Goal: Register for event/course

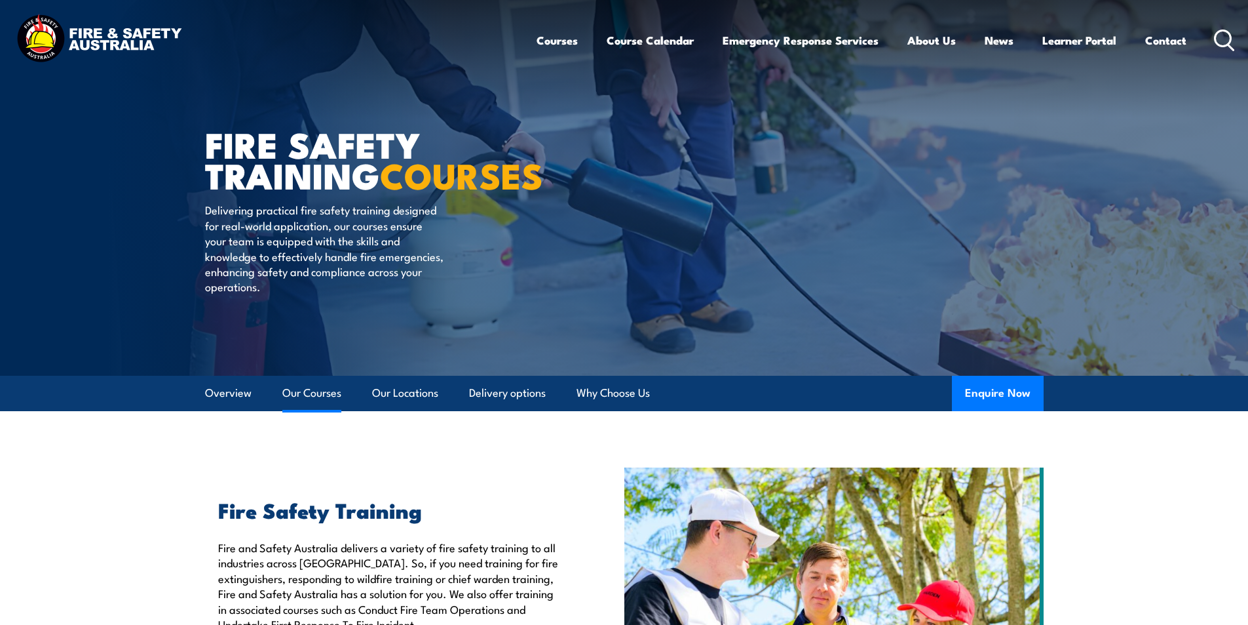
click at [305, 390] on link "Our Courses" at bounding box center [311, 393] width 59 height 35
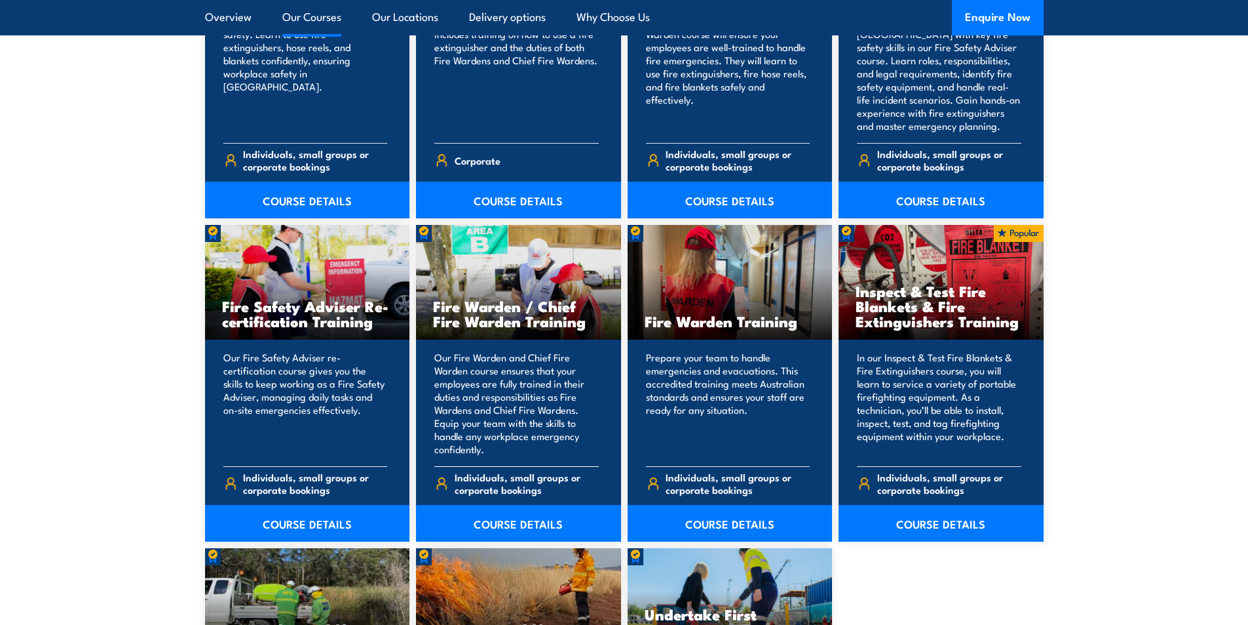
scroll to position [1584, 0]
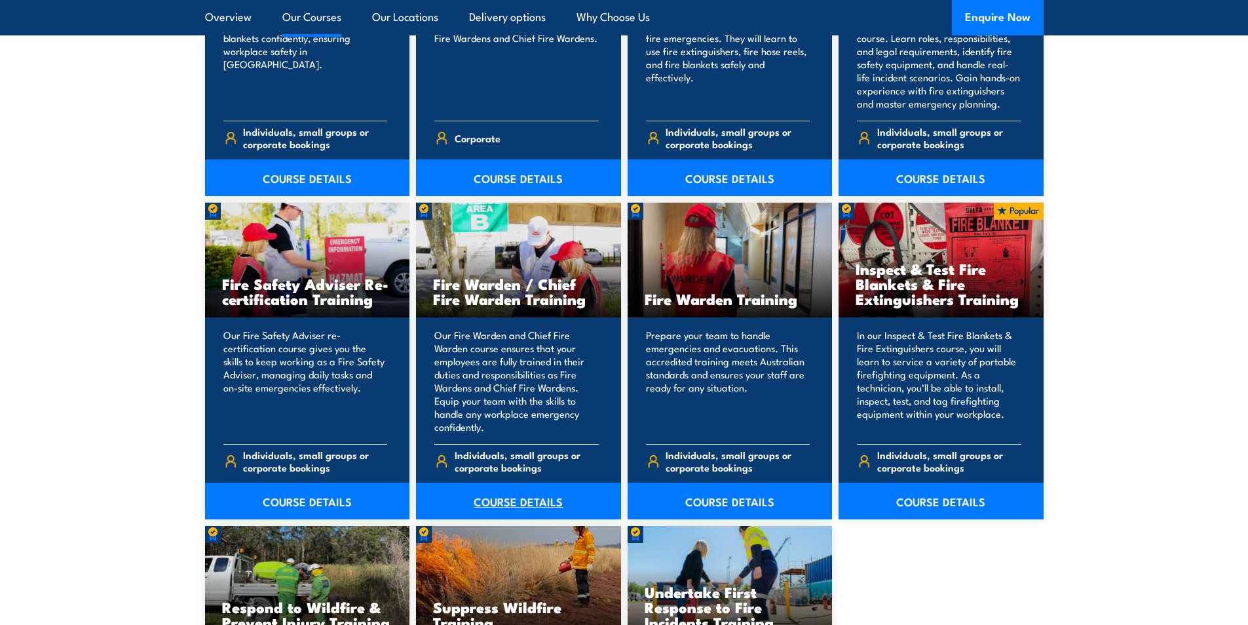
click at [504, 503] on link "COURSE DETAILS" at bounding box center [518, 500] width 205 height 37
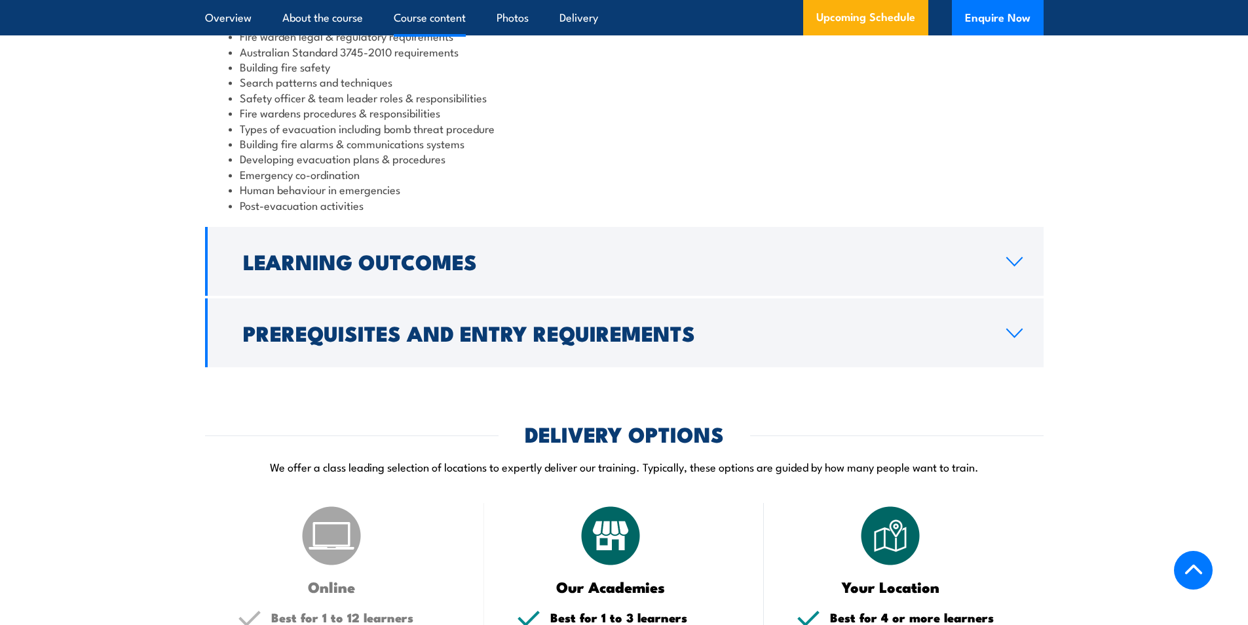
scroll to position [1376, 0]
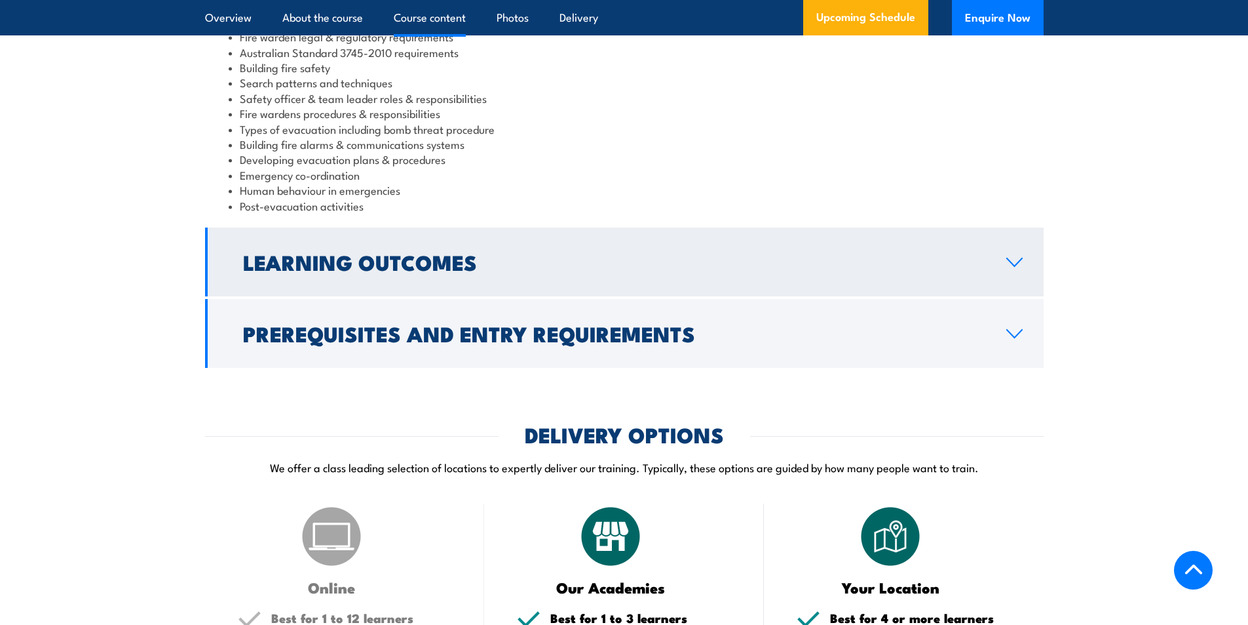
click at [1016, 267] on icon at bounding box center [1015, 262] width 18 height 10
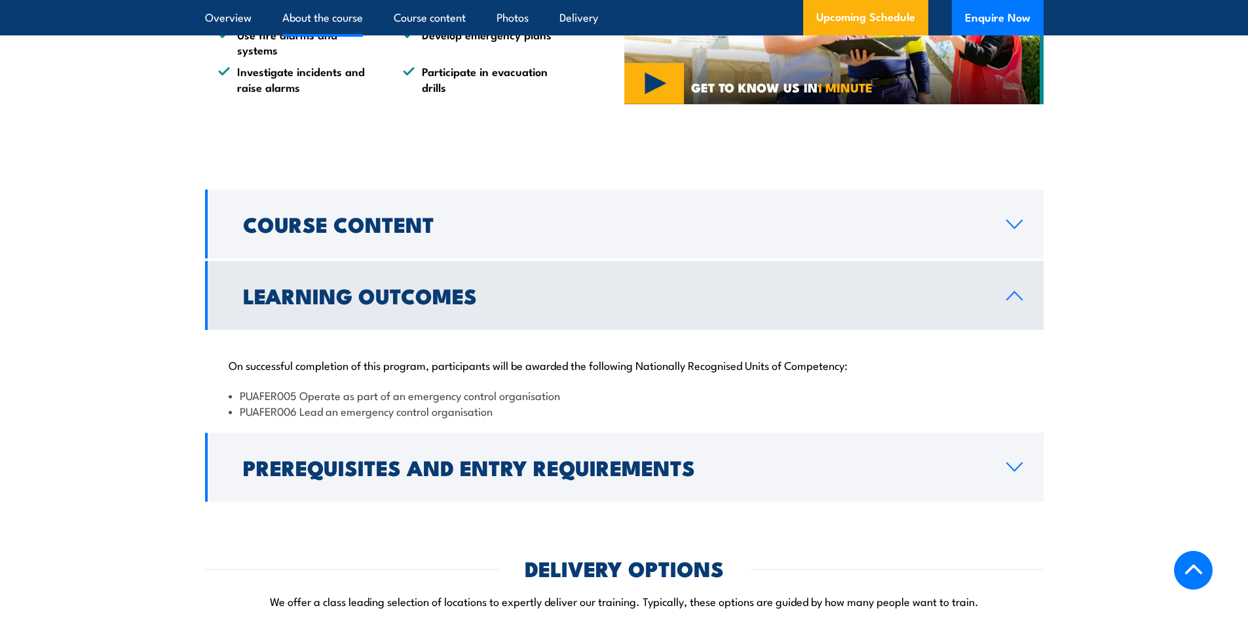
scroll to position [1049, 0]
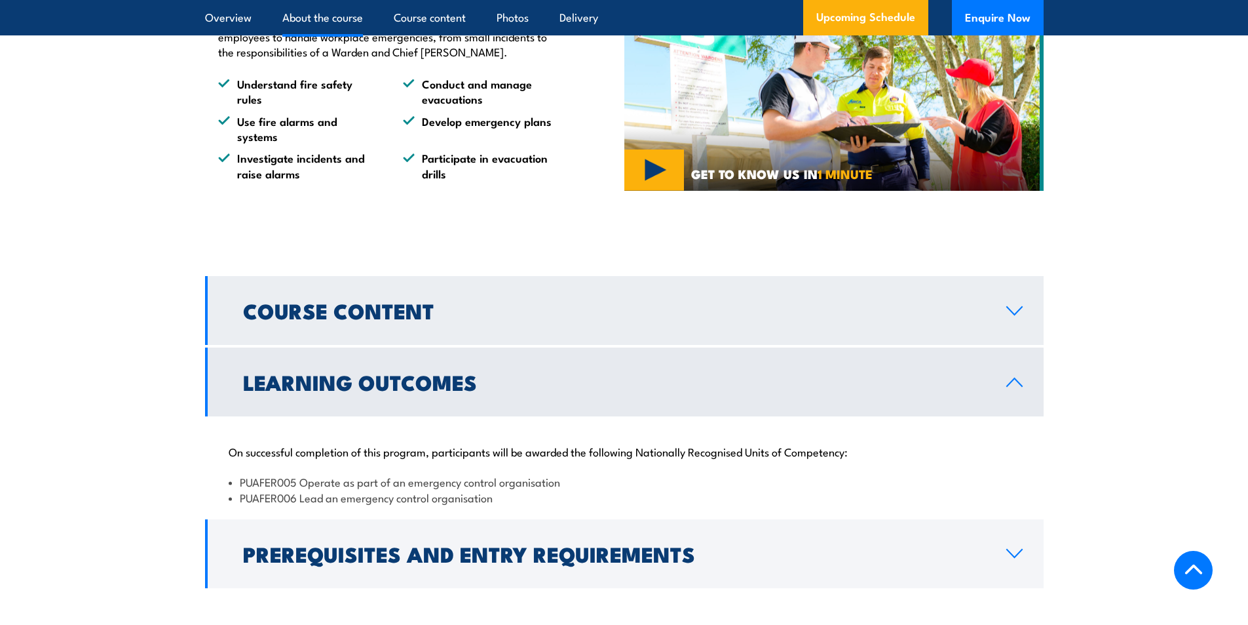
click at [1012, 316] on icon at bounding box center [1015, 310] width 18 height 10
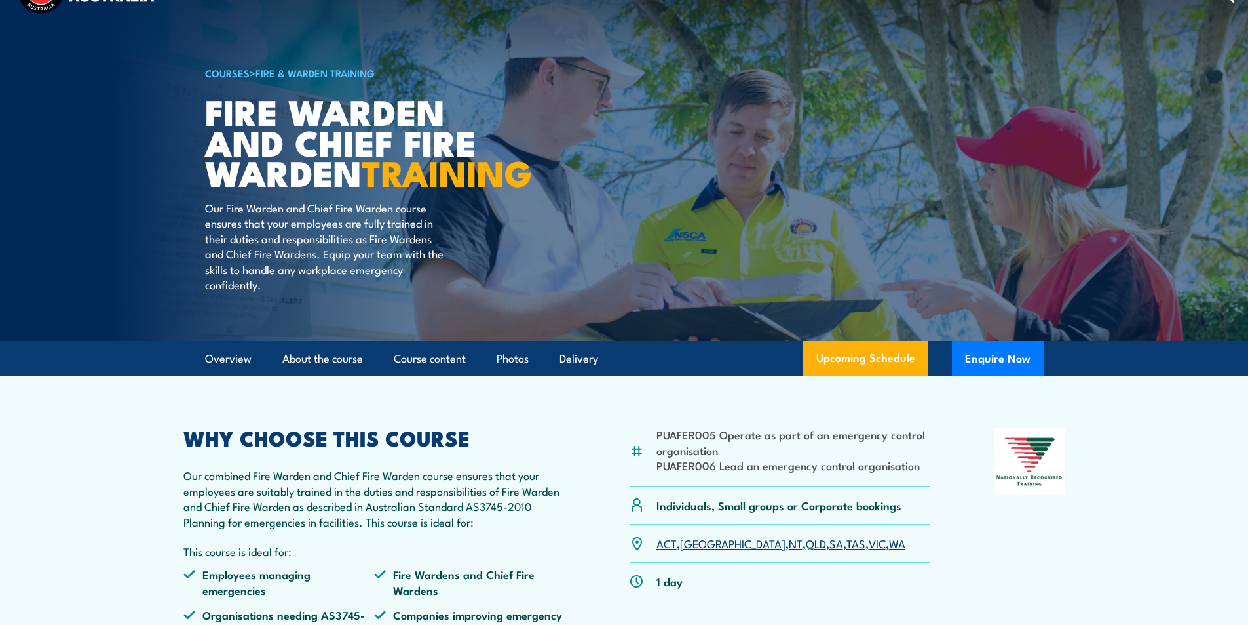
scroll to position [0, 0]
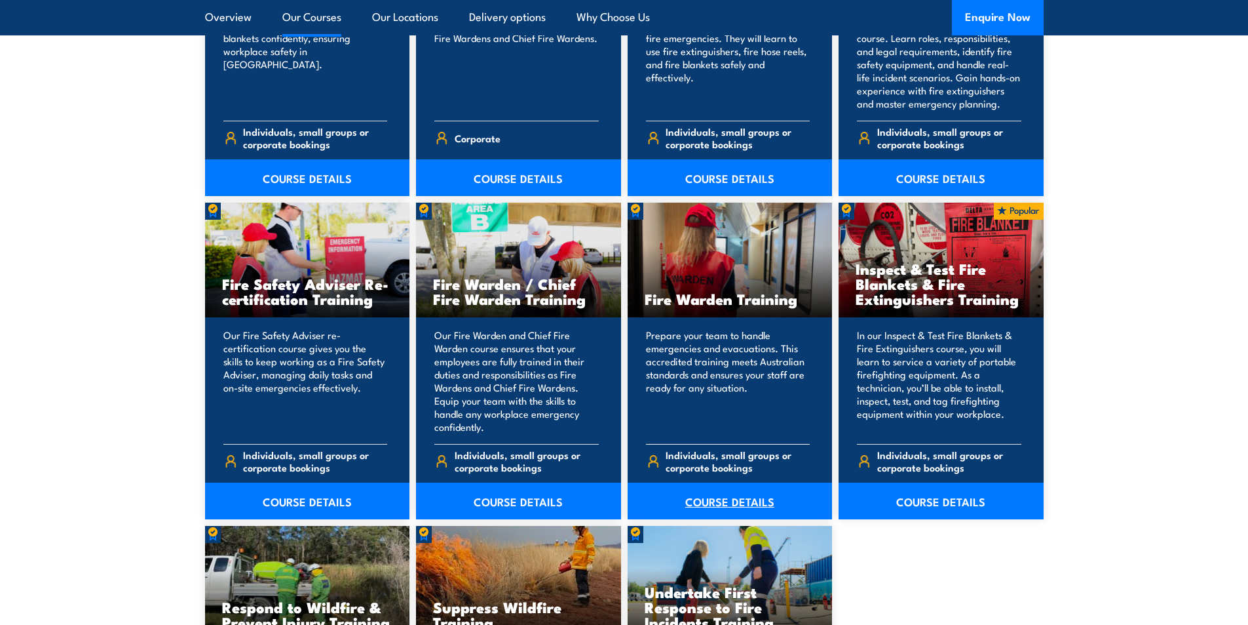
click at [723, 497] on link "COURSE DETAILS" at bounding box center [730, 500] width 205 height 37
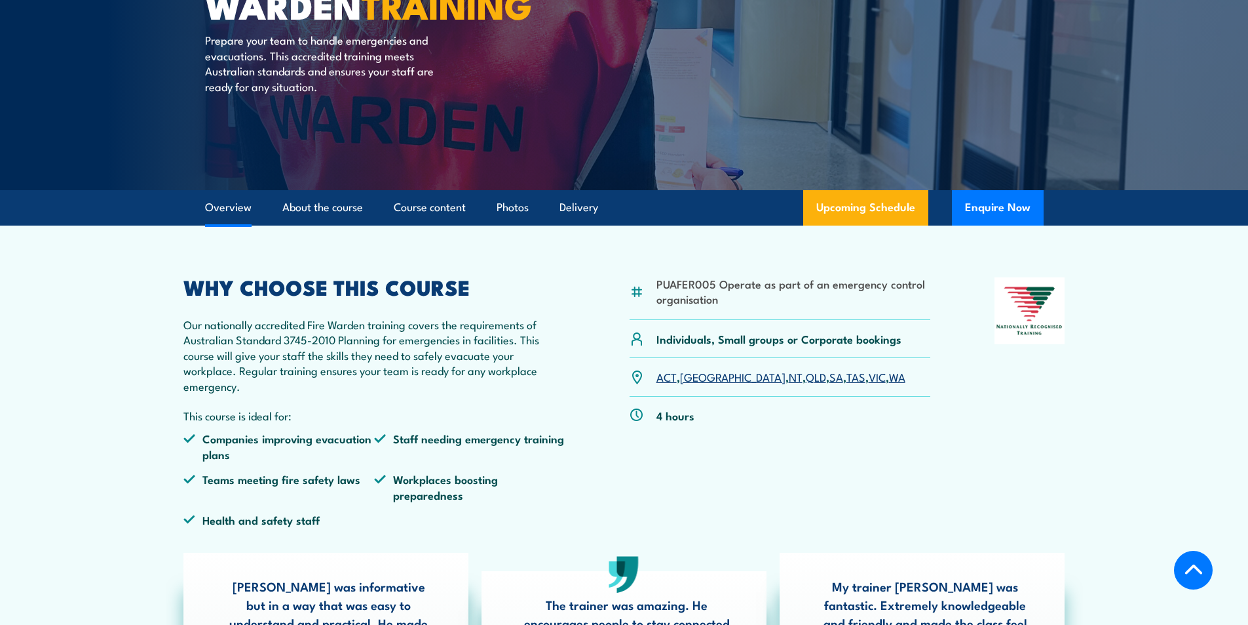
scroll to position [66, 0]
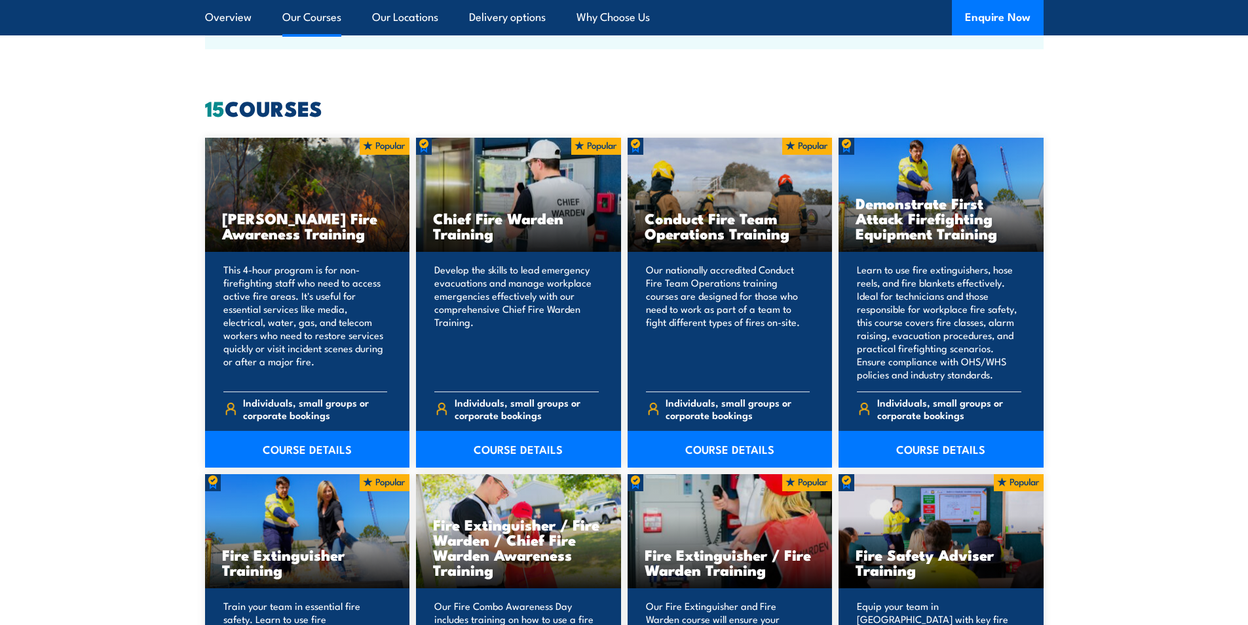
scroll to position [994, 0]
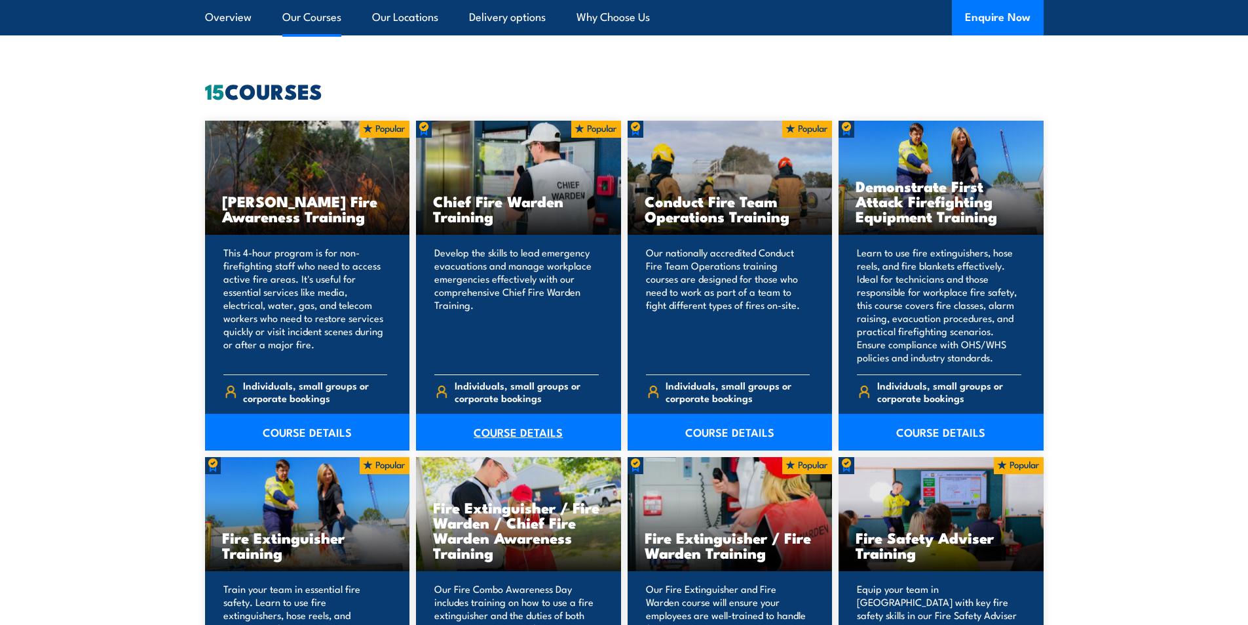
click at [518, 427] on link "COURSE DETAILS" at bounding box center [518, 432] width 205 height 37
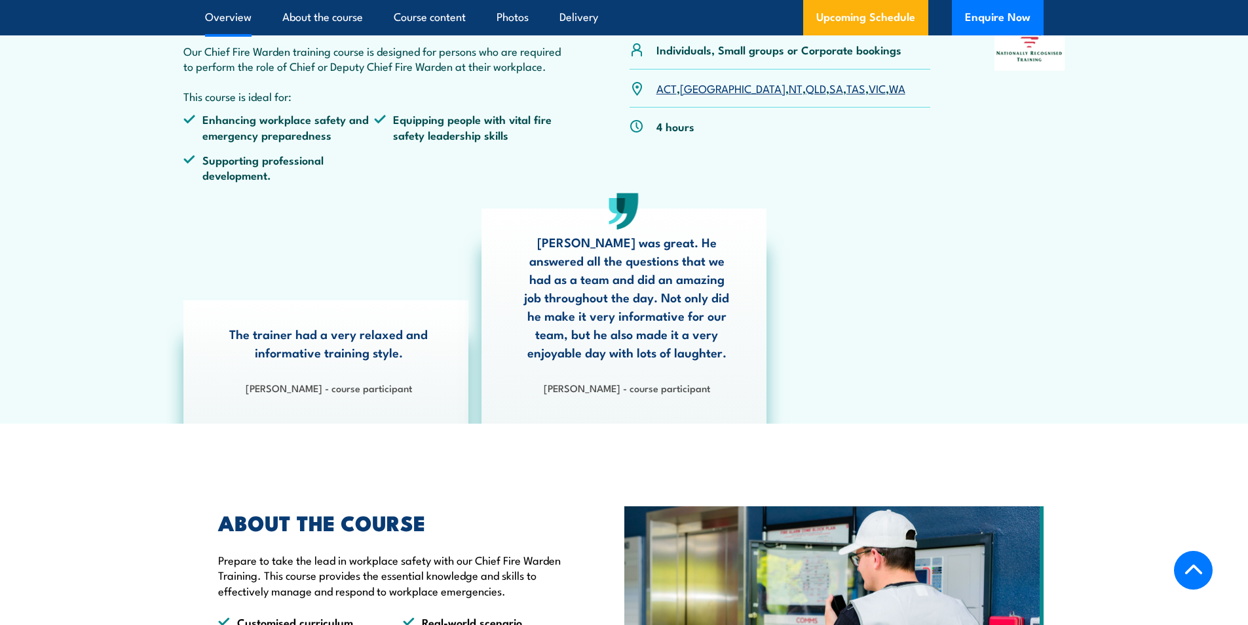
scroll to position [66, 0]
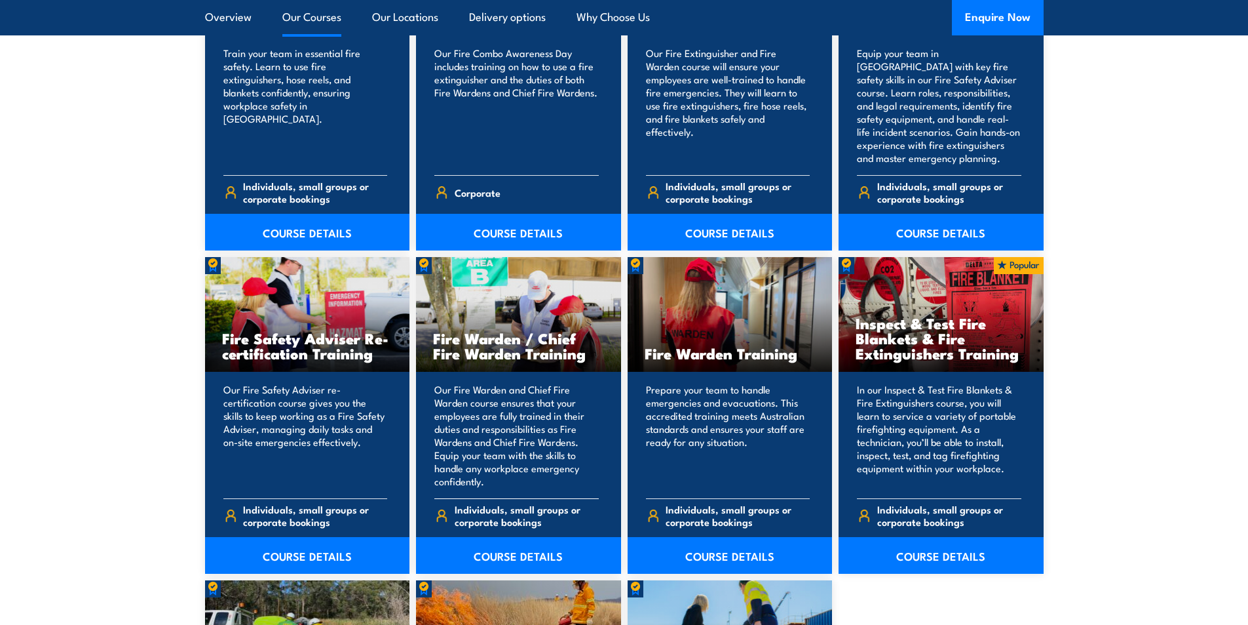
scroll to position [1584, 0]
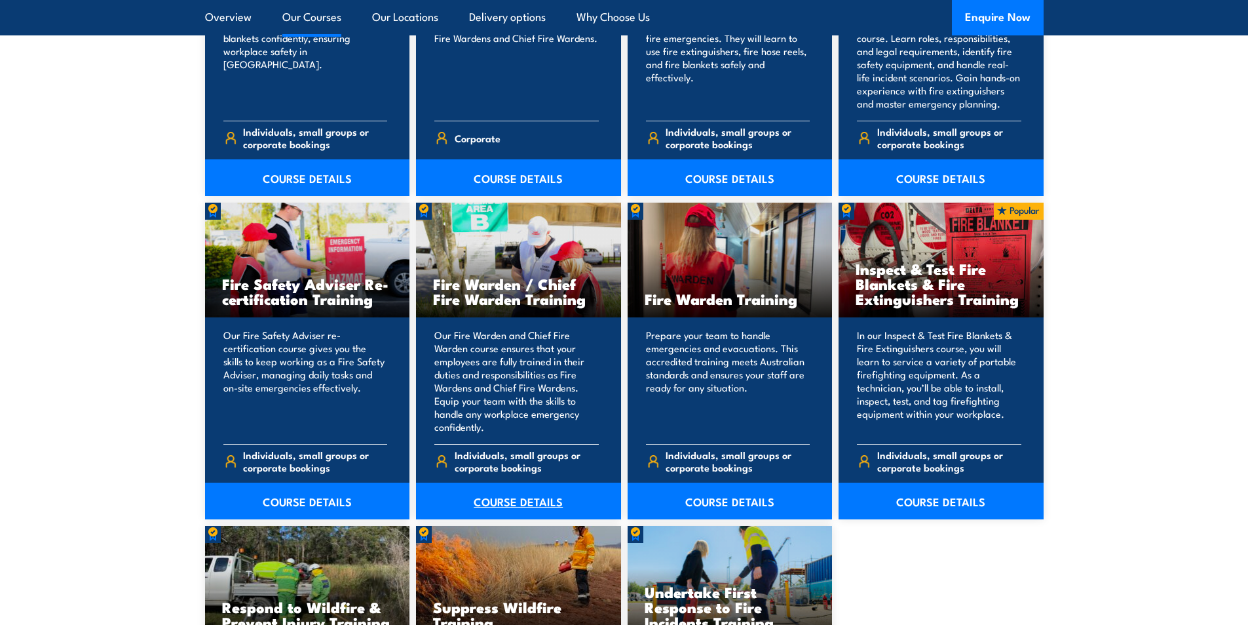
click at [521, 501] on link "COURSE DETAILS" at bounding box center [518, 500] width 205 height 37
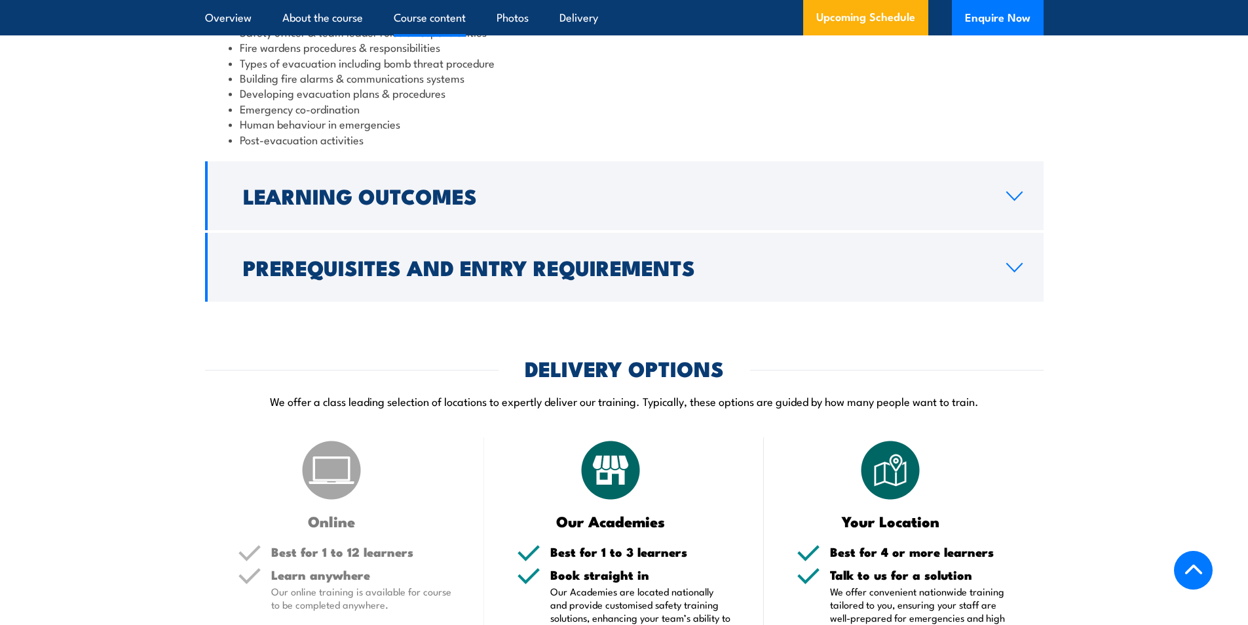
scroll to position [1507, 0]
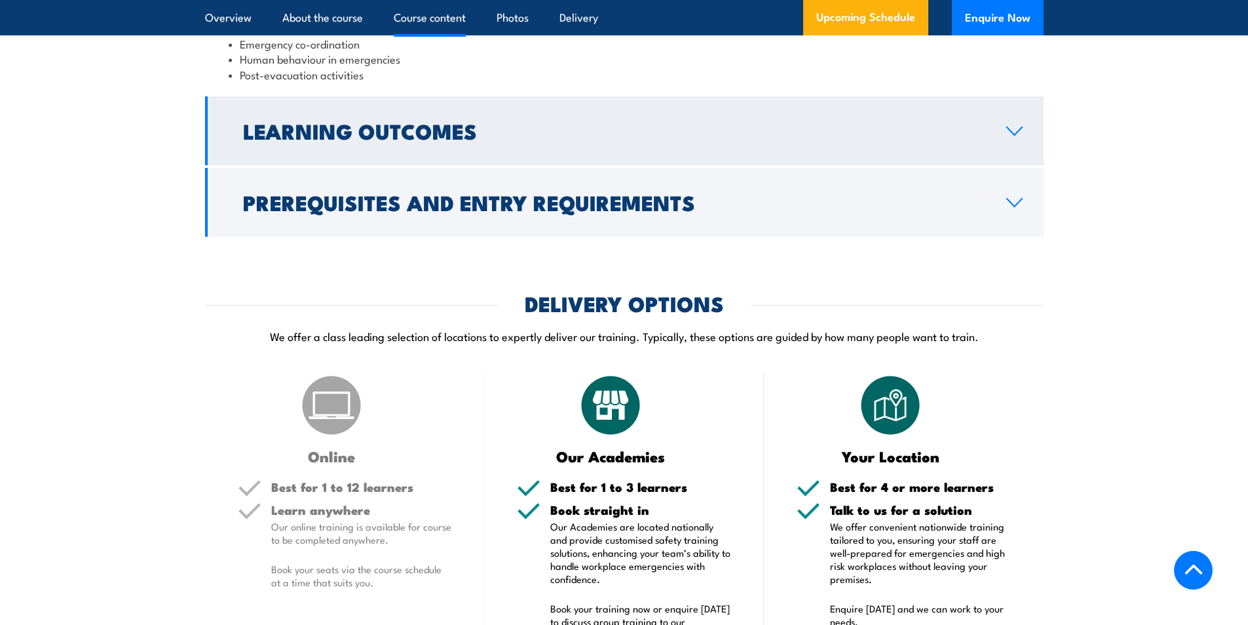
click at [1014, 136] on icon at bounding box center [1015, 131] width 18 height 10
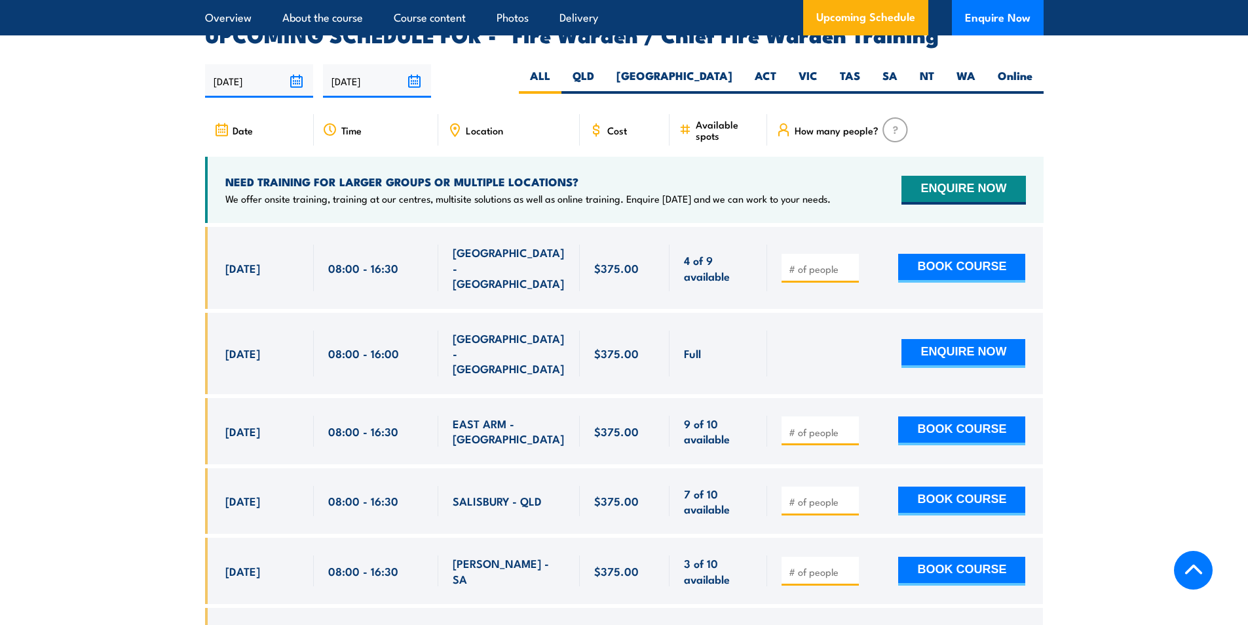
scroll to position [2197, 0]
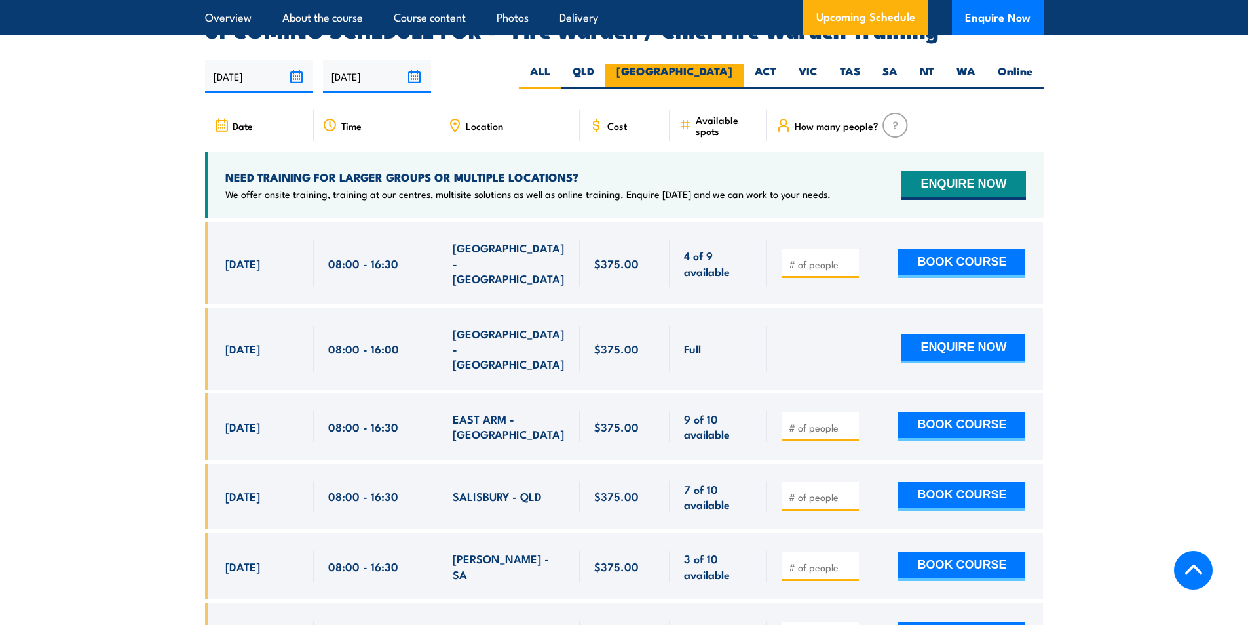
click at [716, 69] on label "NSW" at bounding box center [675, 77] width 138 height 26
click at [733, 69] on input "NSW" at bounding box center [737, 68] width 9 height 9
radio input "true"
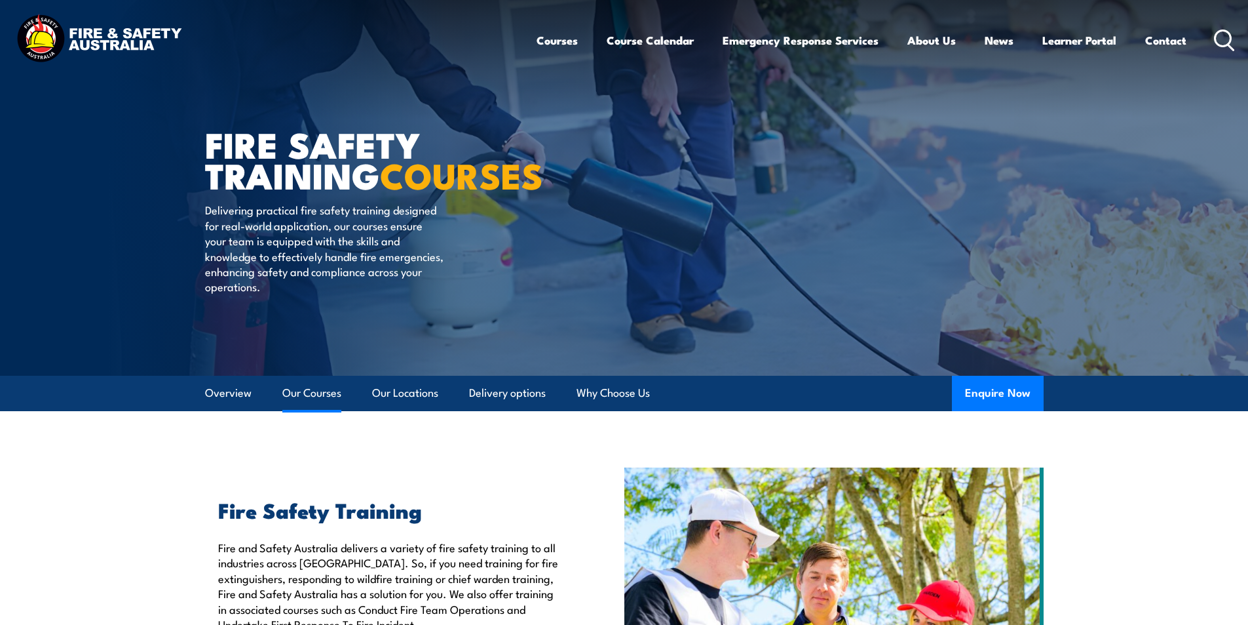
click at [327, 388] on link "Our Courses" at bounding box center [311, 393] width 59 height 35
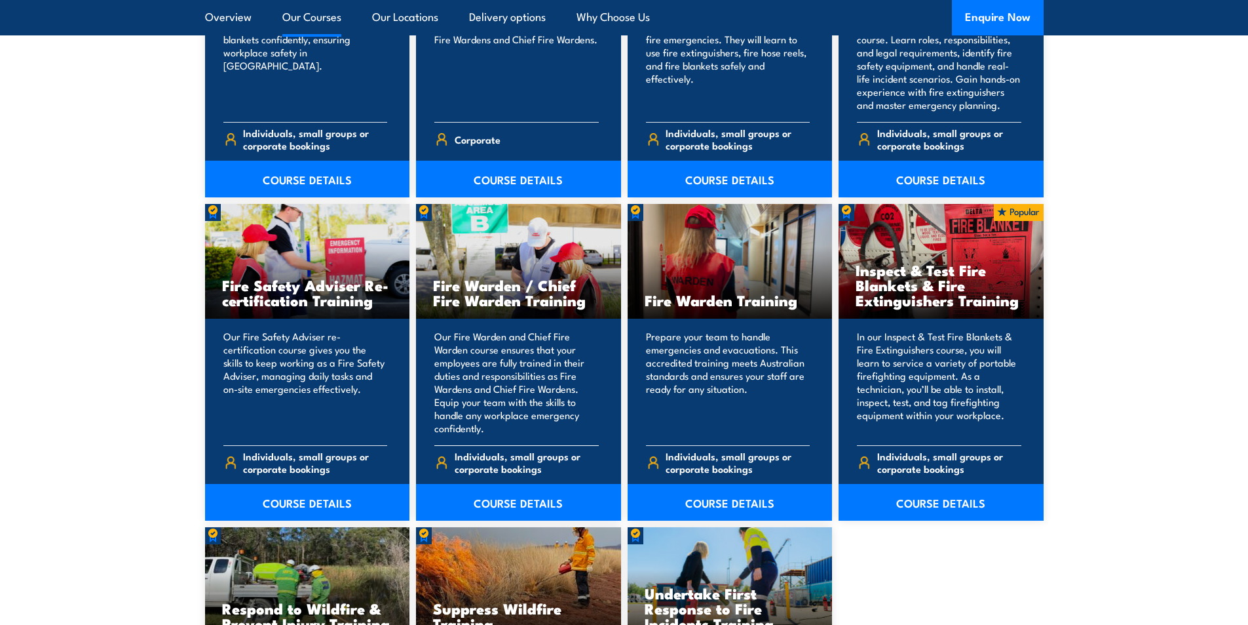
scroll to position [1584, 0]
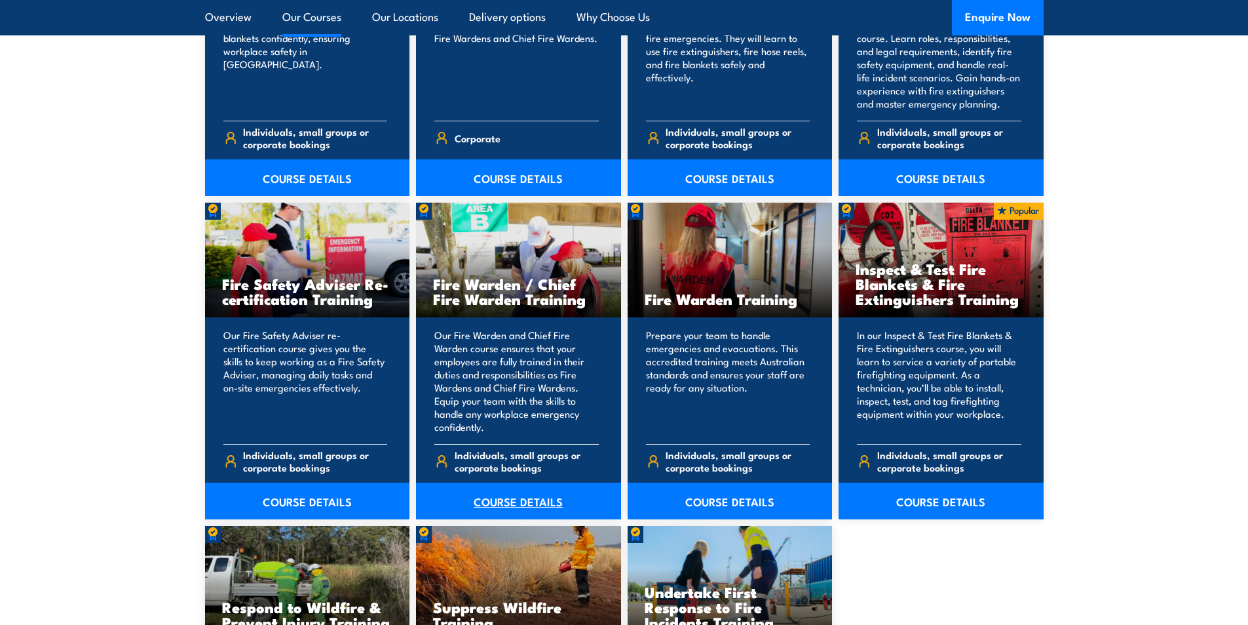
click at [505, 497] on link "COURSE DETAILS" at bounding box center [518, 500] width 205 height 37
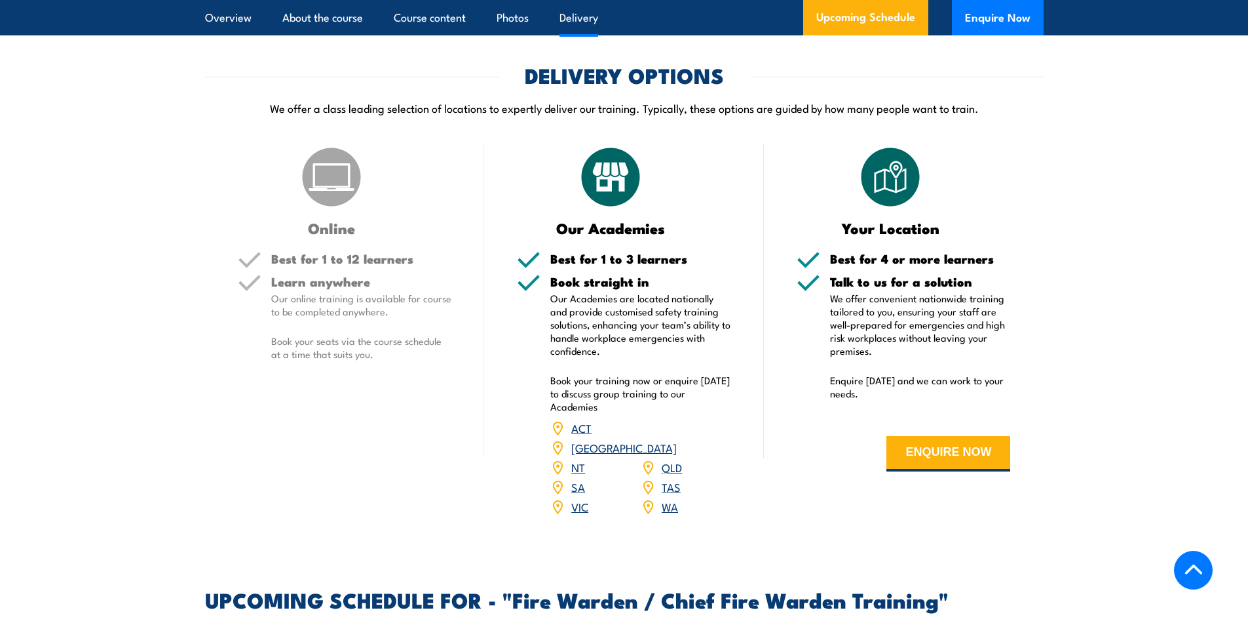
scroll to position [1966, 0]
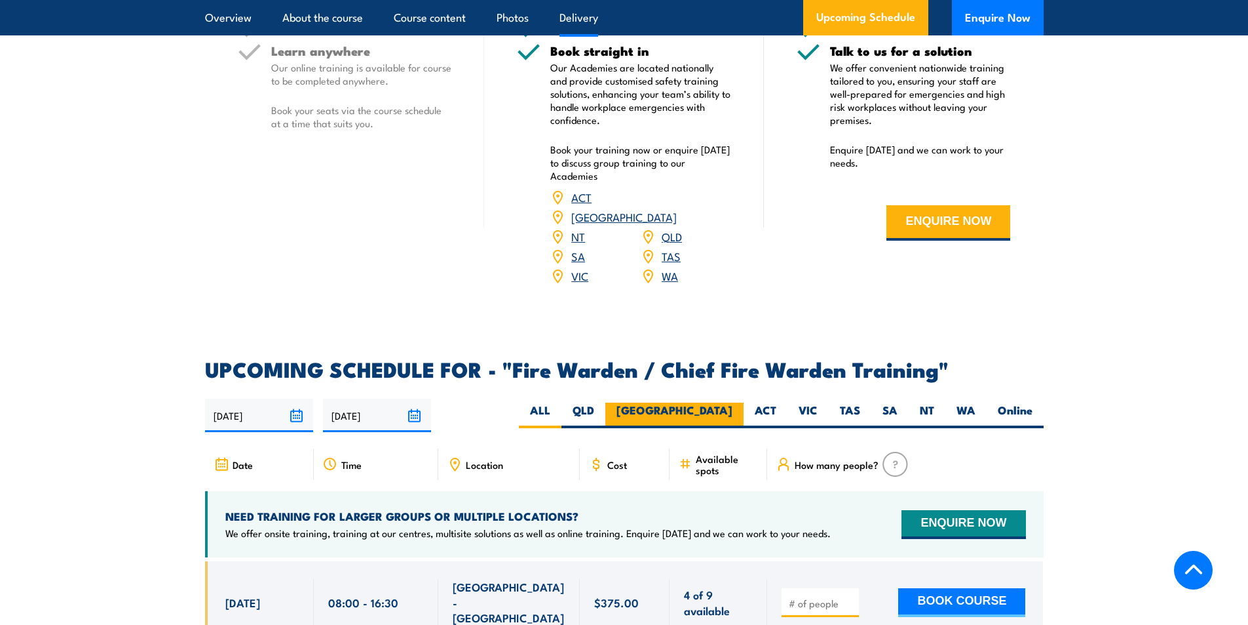
click at [718, 405] on label "[GEOGRAPHIC_DATA]" at bounding box center [675, 415] width 138 height 26
click at [733, 405] on input "[GEOGRAPHIC_DATA]" at bounding box center [737, 406] width 9 height 9
radio input "true"
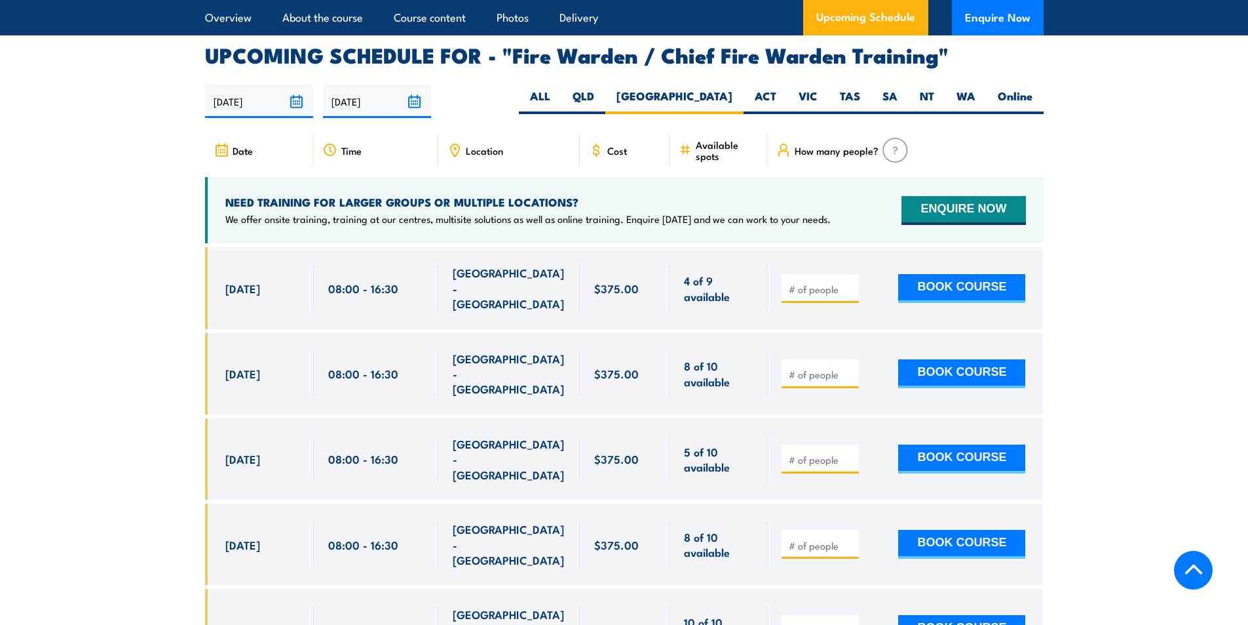
scroll to position [2321, 0]
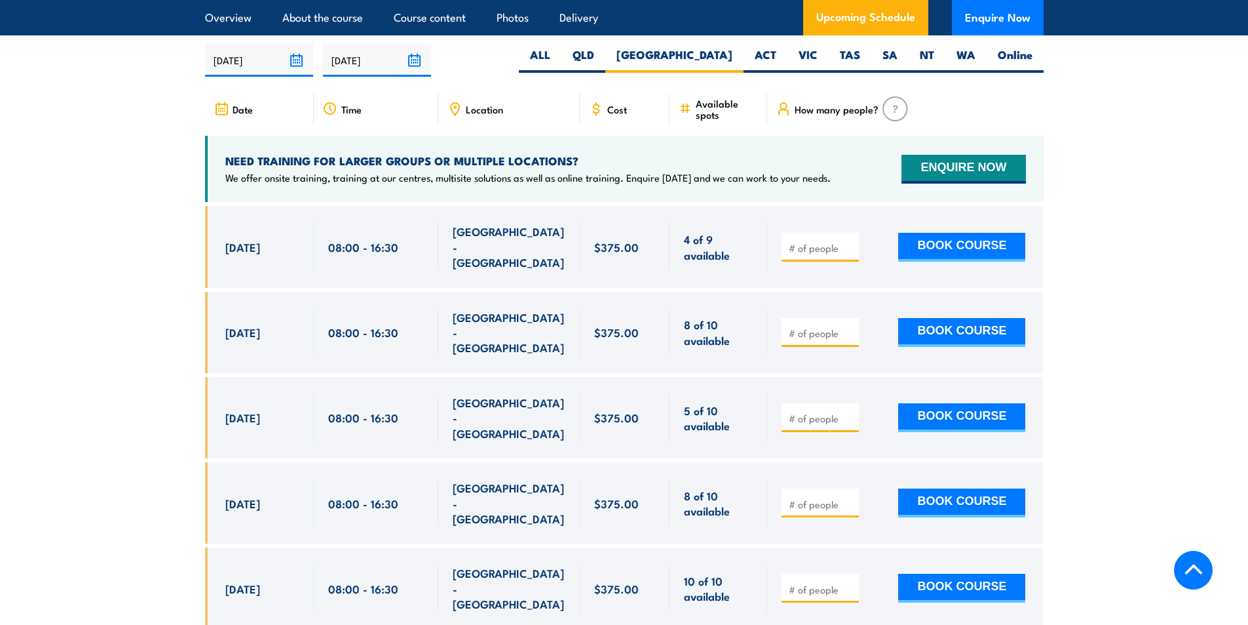
click at [1167, 67] on section "UPCOMING SCHEDULE FOR - "Fire Warden / Chief Fire Warden Training" [DATE] [DATE]" at bounding box center [624, 497] width 1248 height 986
